Goal: Task Accomplishment & Management: Manage account settings

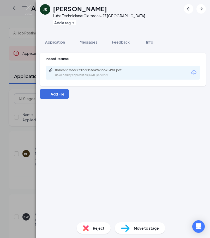
click at [24, 105] on div "JS [PERSON_NAME] Lube Technician at [GEOGRAPHIC_DATA]- 27 Orlando Add a tag App…" at bounding box center [105, 119] width 210 height 238
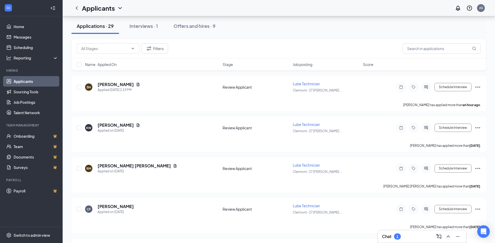
scroll to position [52, 0]
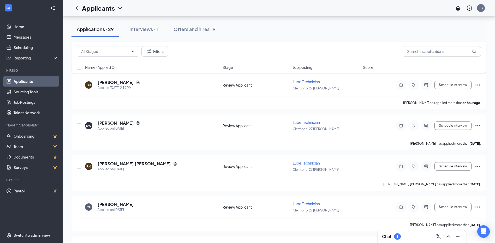
click at [210, 25] on div "Applications · 29 Interviews · 1 Offers and hires · 9" at bounding box center [279, 29] width 415 height 16
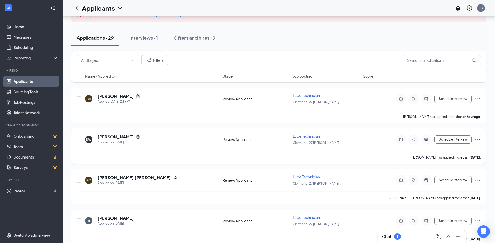
scroll to position [26, 0]
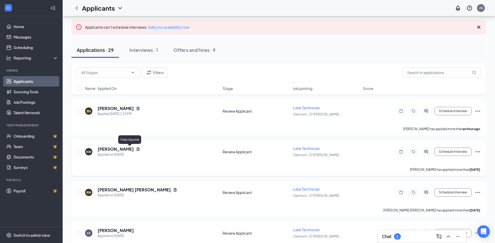
click at [137, 150] on icon "Document" at bounding box center [138, 148] width 3 height 3
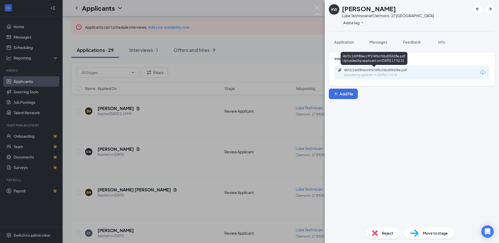
click at [210, 70] on div "4bf2c160f80ecc9f1f4fbcf6bd05428e.pdf" at bounding box center [380, 70] width 73 height 4
click at [113, 139] on div "[PERSON_NAME] Lube Technician at [GEOGRAPHIC_DATA]- 27 Orlando Add a tag Applic…" at bounding box center [249, 121] width 499 height 243
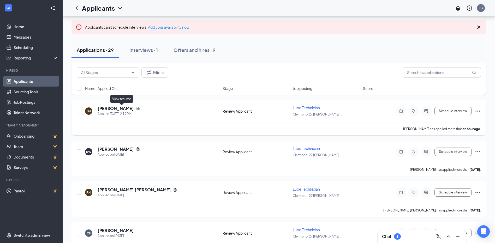
click at [137, 109] on icon "Document" at bounding box center [138, 108] width 3 height 3
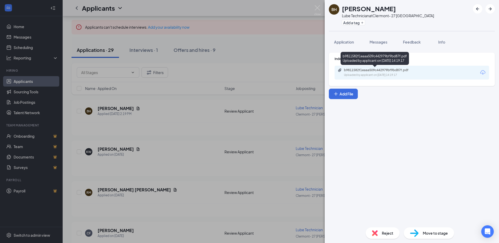
drag, startPoint x: 387, startPoint y: 66, endPoint x: 384, endPoint y: 74, distance: 8.6
click at [210, 67] on body "Home Messages Scheduling Reporting Hiring Applicants Sourcing Tools Job Posting…" at bounding box center [249, 95] width 499 height 243
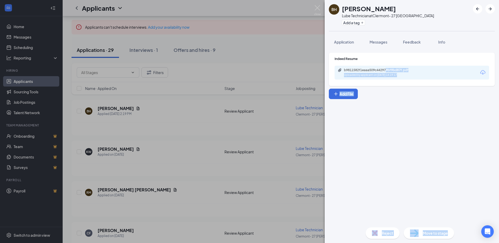
click at [210, 75] on div "Uploaded by applicant on [DATE] 14:19:17" at bounding box center [383, 75] width 78 height 4
click at [210, 55] on div "BH [PERSON_NAME] Lube Technician at [GEOGRAPHIC_DATA]- 27 Orlando Add a tag App…" at bounding box center [249, 121] width 499 height 243
